Goal: Task Accomplishment & Management: Use online tool/utility

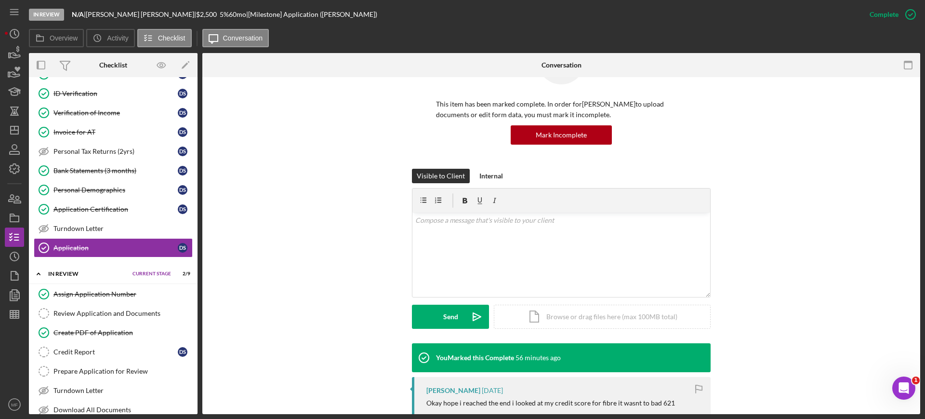
scroll to position [181, 0]
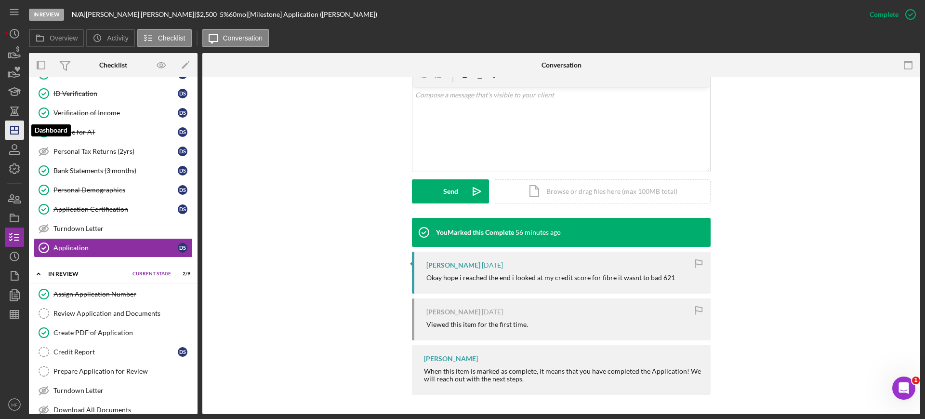
click at [14, 128] on line "button" at bounding box center [14, 128] width 0 height 4
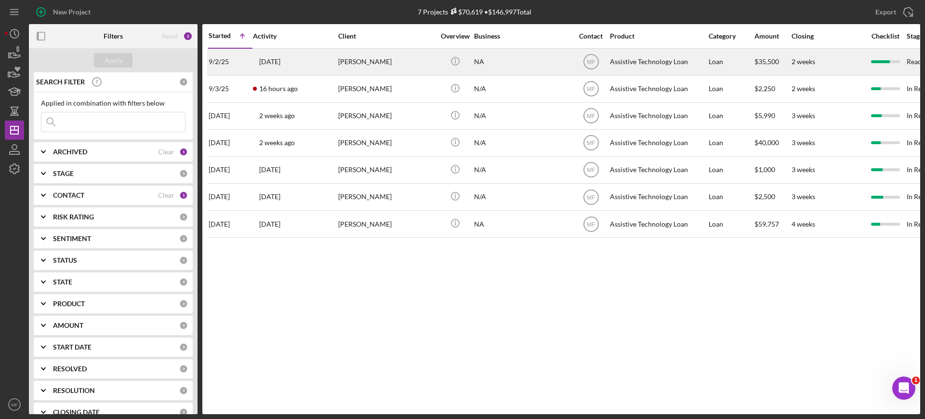
click at [388, 64] on div "[PERSON_NAME]" at bounding box center [386, 62] width 96 height 26
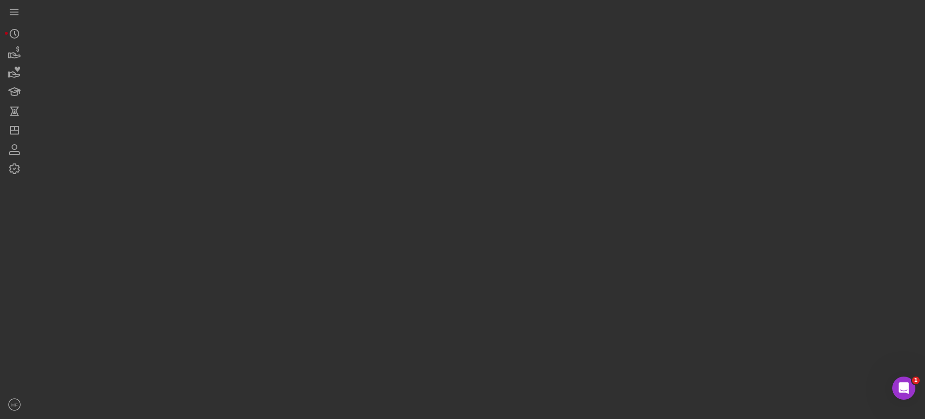
click at [388, 64] on div at bounding box center [475, 207] width 892 height 414
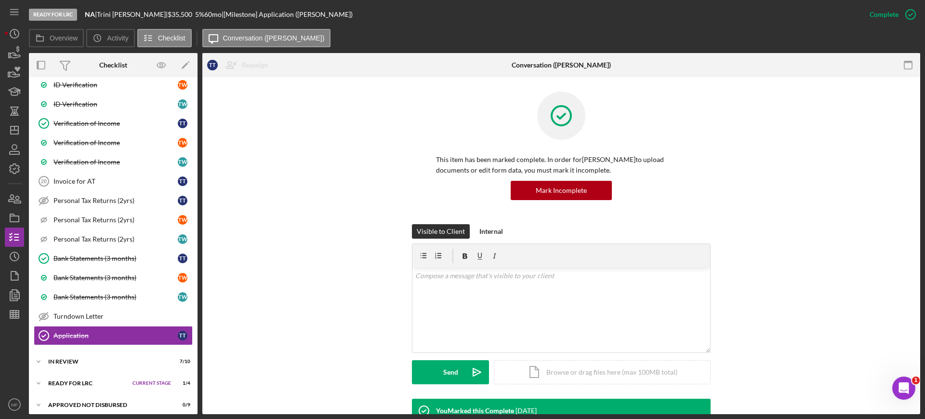
scroll to position [788, 0]
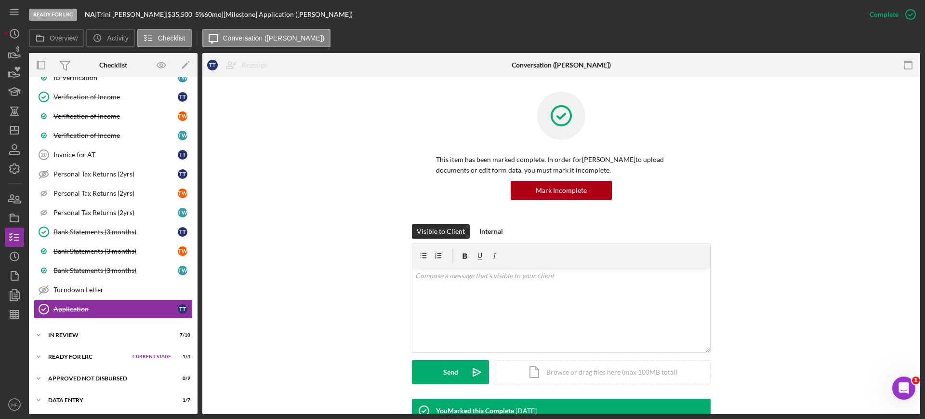
click at [691, 190] on div "This item has been marked complete. In order for [PERSON_NAME] to upload docume…" at bounding box center [561, 158] width 299 height 133
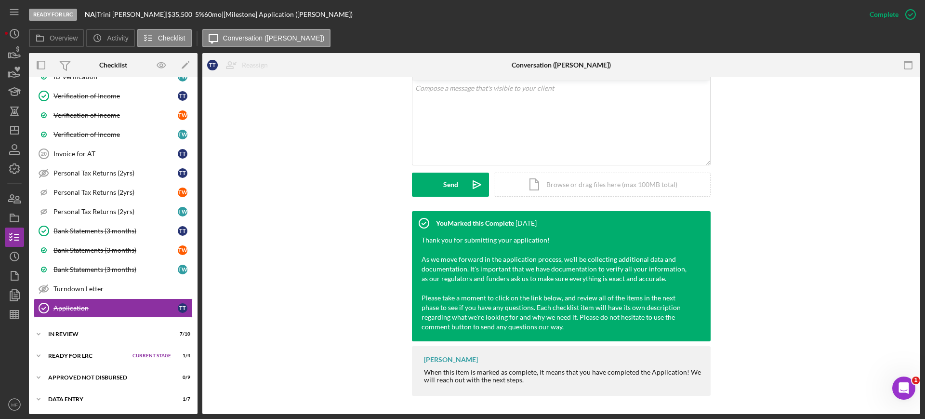
scroll to position [188, 0]
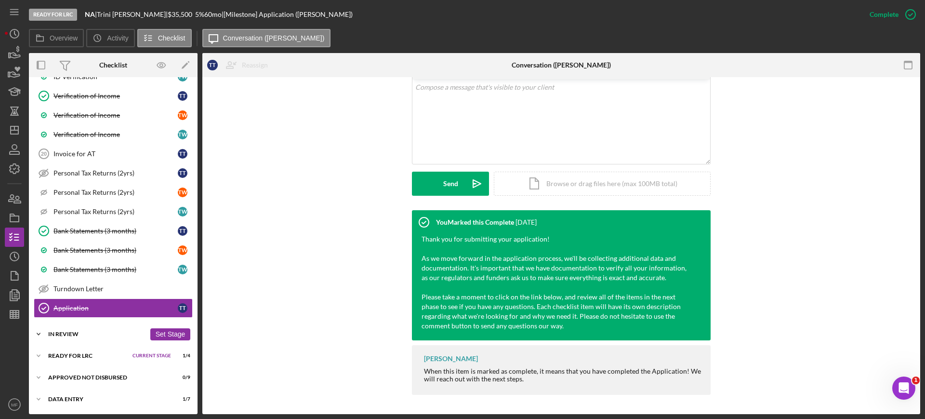
click at [65, 330] on div "Icon/Expander In Review 7 / 10 Set Stage" at bounding box center [113, 333] width 169 height 19
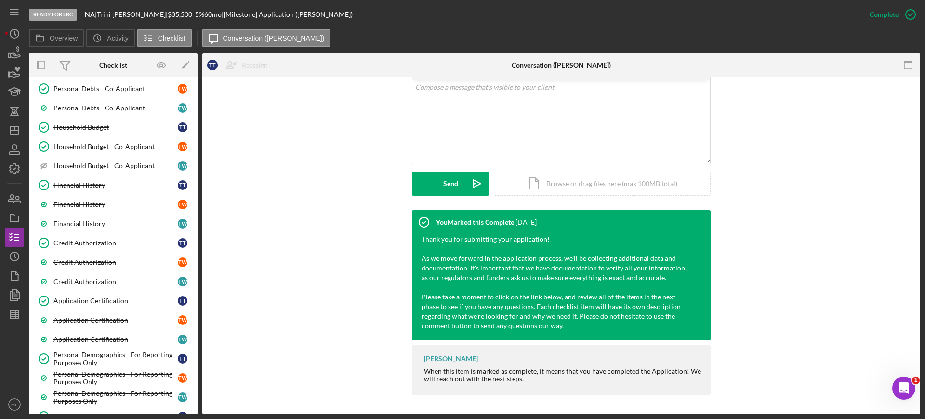
scroll to position [367, 0]
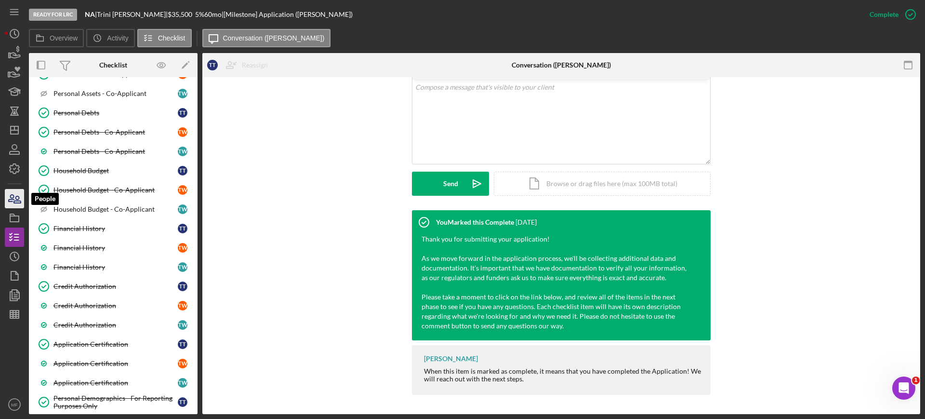
click at [23, 194] on icon "button" at bounding box center [14, 199] width 24 height 24
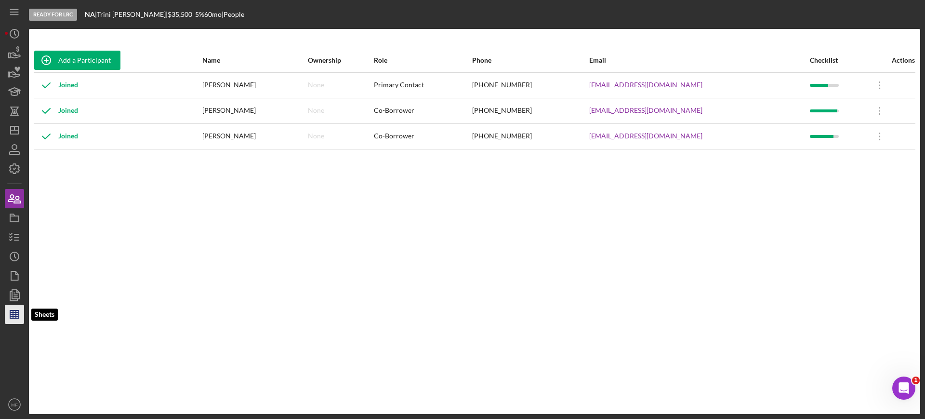
click at [9, 318] on icon "button" at bounding box center [14, 314] width 24 height 24
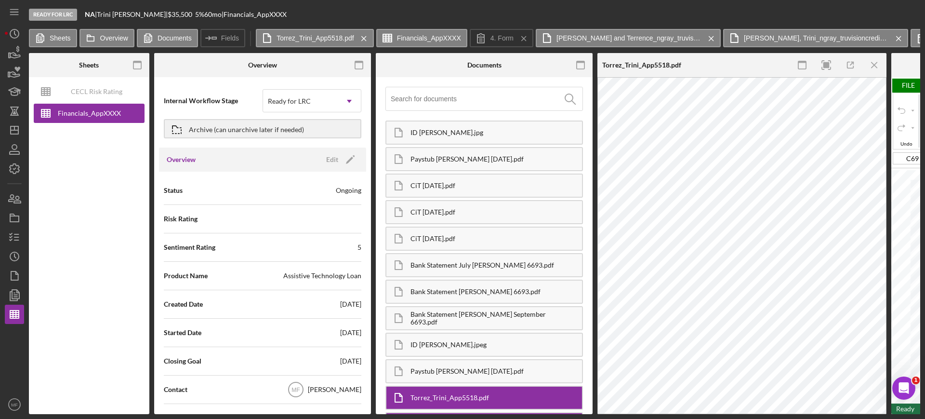
type input "Calibri"
type input "11"
click at [872, 63] on line "button" at bounding box center [874, 64] width 5 height 5
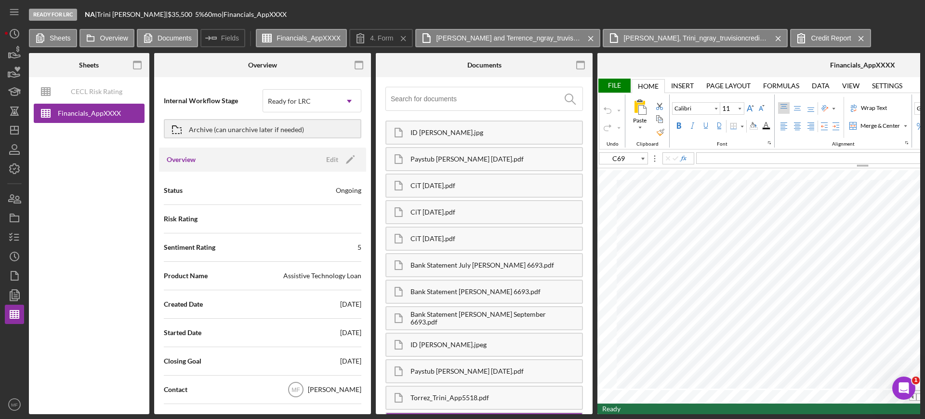
type input "E79"
type input "Arial"
type input "10"
type input "C69"
type input "Calibri"
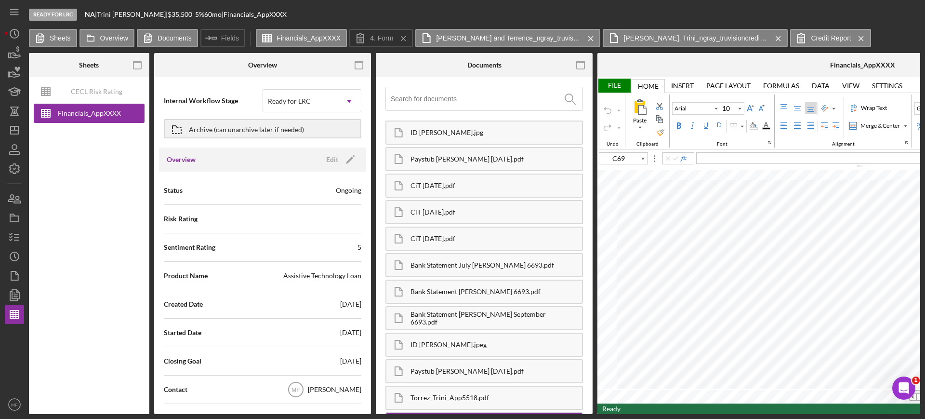
type input "11"
type input "M16"
